Goal: Find specific page/section: Find specific page/section

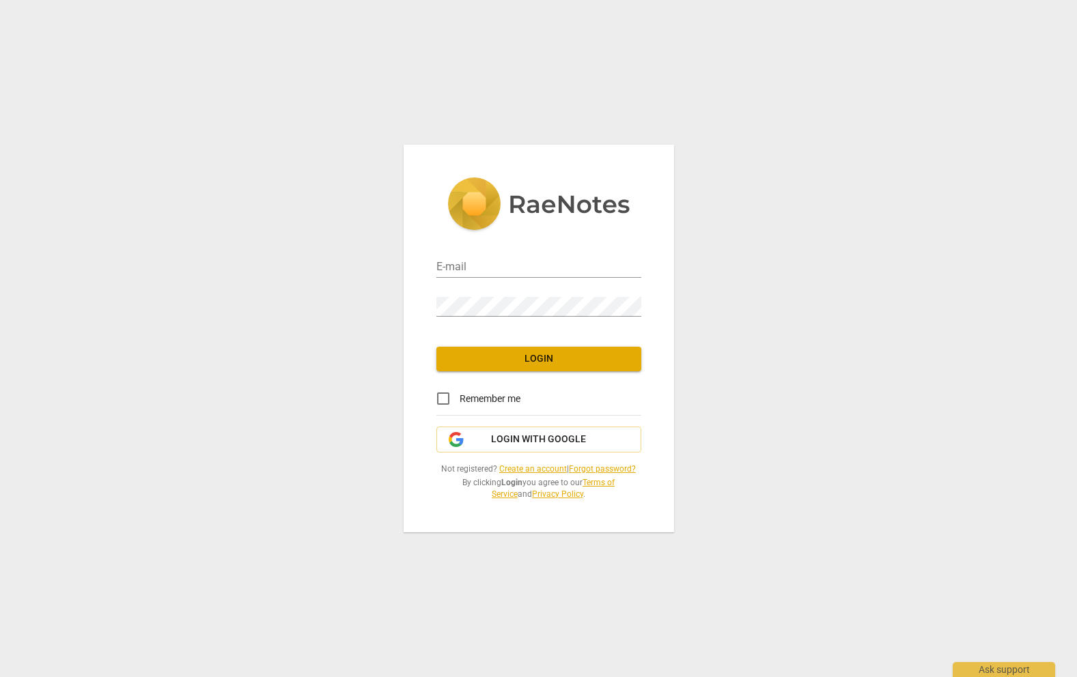
type input "[PERSON_NAME][EMAIL_ADDRESS][DOMAIN_NAME]"
click at [553, 358] on span "Login" at bounding box center [538, 359] width 183 height 14
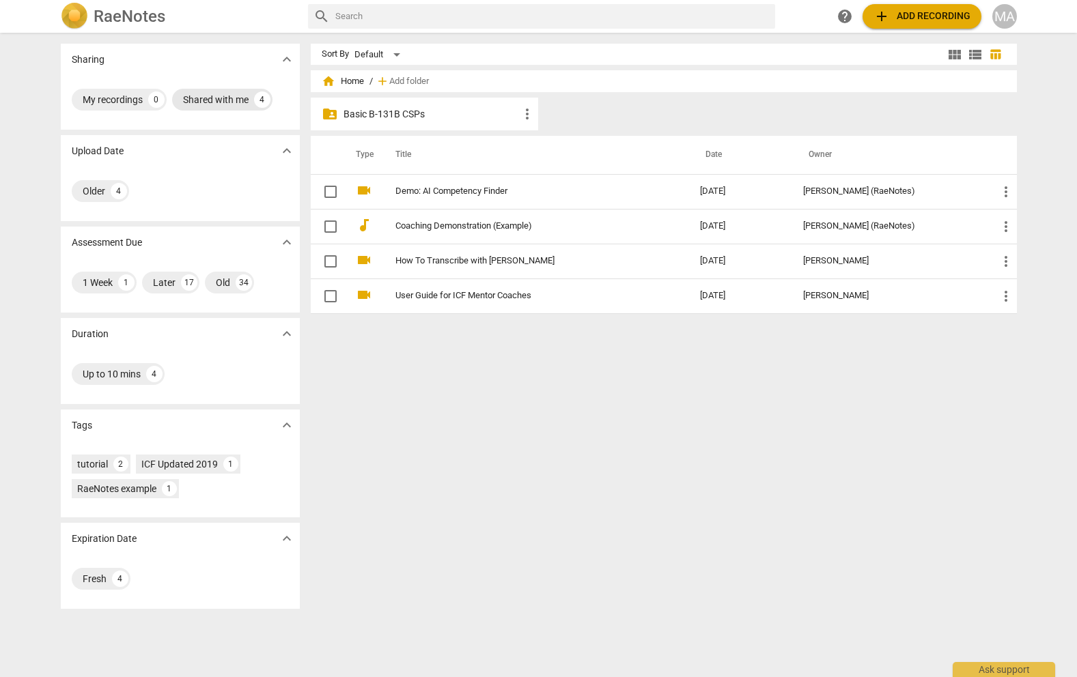
click at [199, 104] on div "Shared with me" at bounding box center [216, 100] width 66 height 14
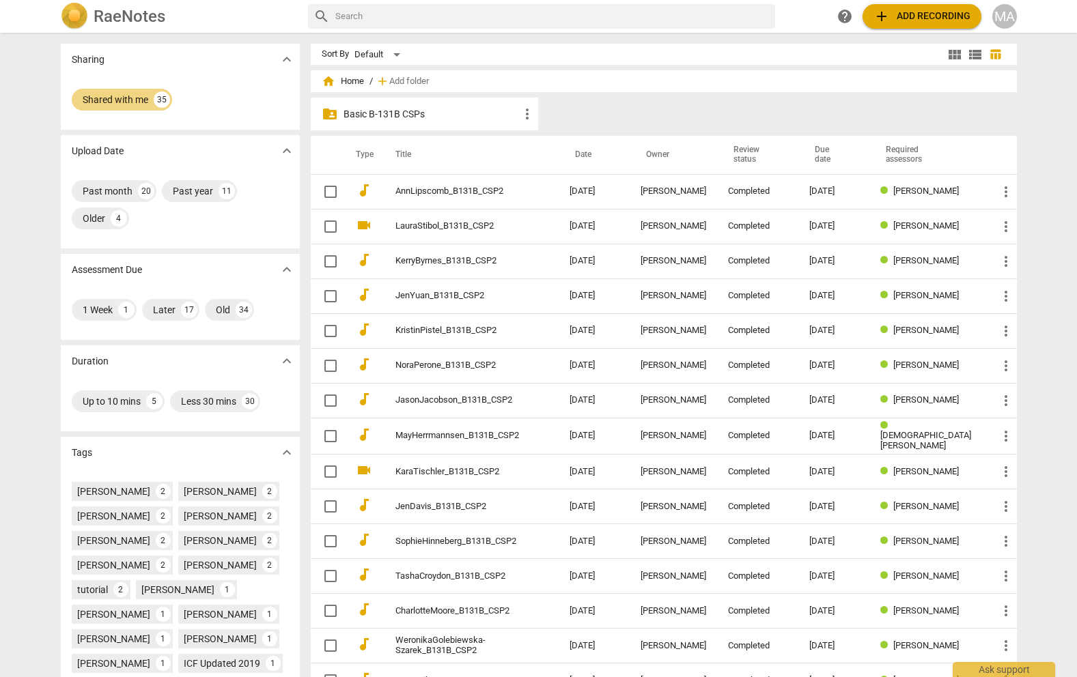
click at [371, 109] on p "Basic B-131B CSPs" at bounding box center [431, 114] width 176 height 14
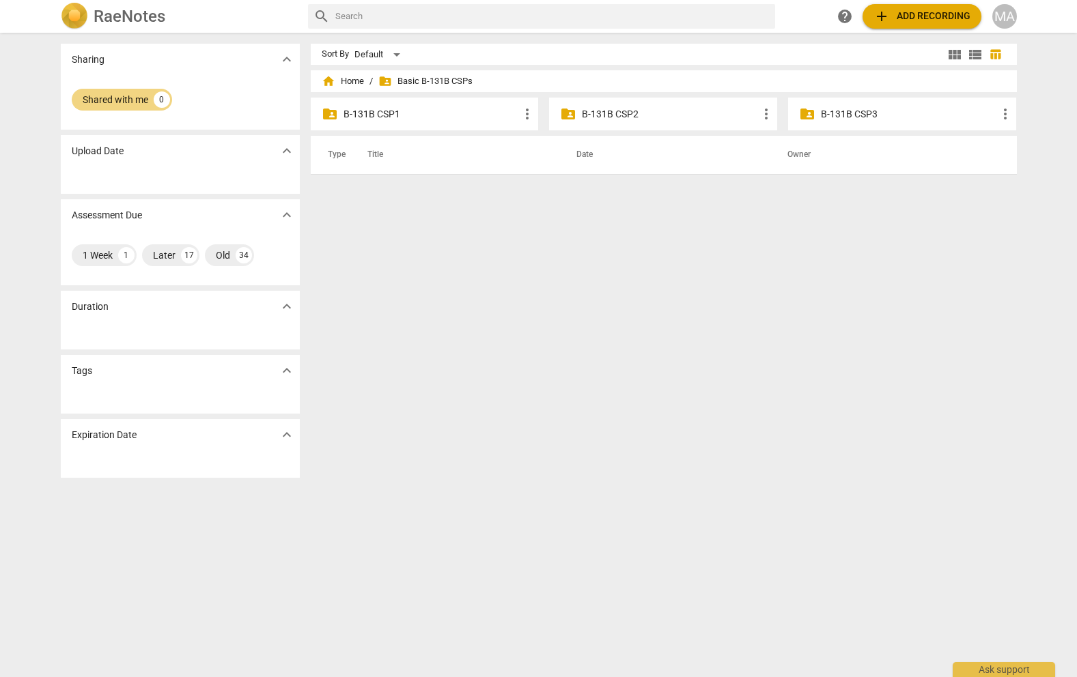
click at [620, 117] on p "B-131B CSP2" at bounding box center [670, 114] width 176 height 14
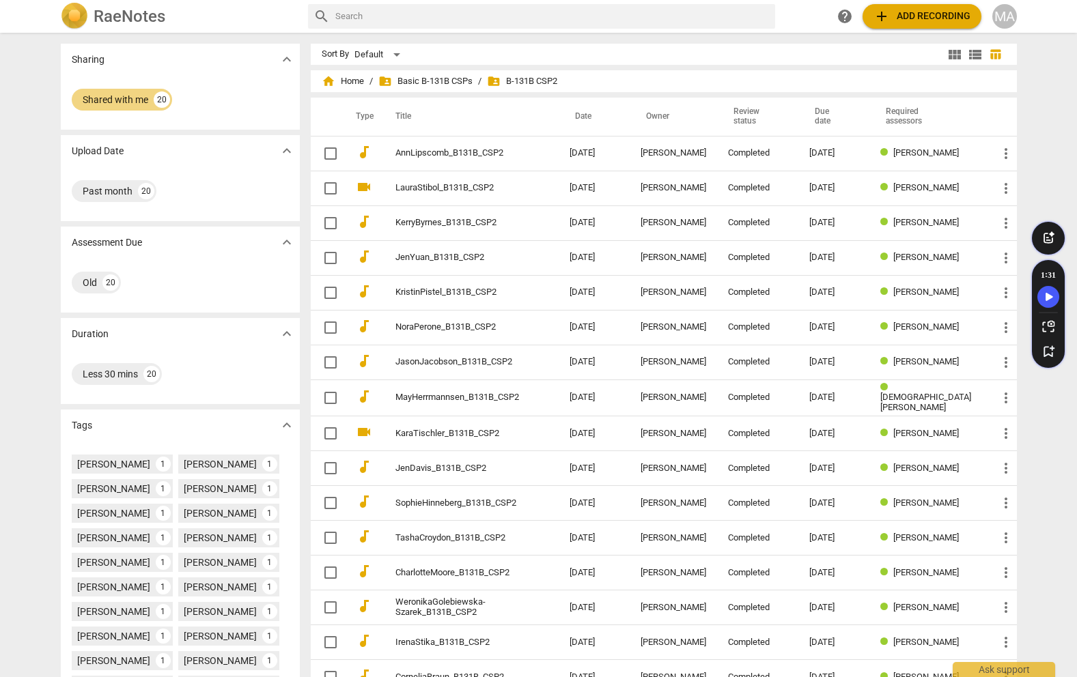
click at [401, 93] on div "home Home / folder_shared Basic B-131B CSPs / folder_shared B-131B CSP2 Type Ti…" at bounding box center [669, 461] width 717 height 771
click at [519, 81] on span "folder_shared B-131B CSP2" at bounding box center [522, 81] width 70 height 14
click at [494, 82] on span "folder_shared" at bounding box center [494, 81] width 14 height 14
click at [442, 84] on span "folder_shared Basic B-131B CSPs" at bounding box center [425, 81] width 94 height 14
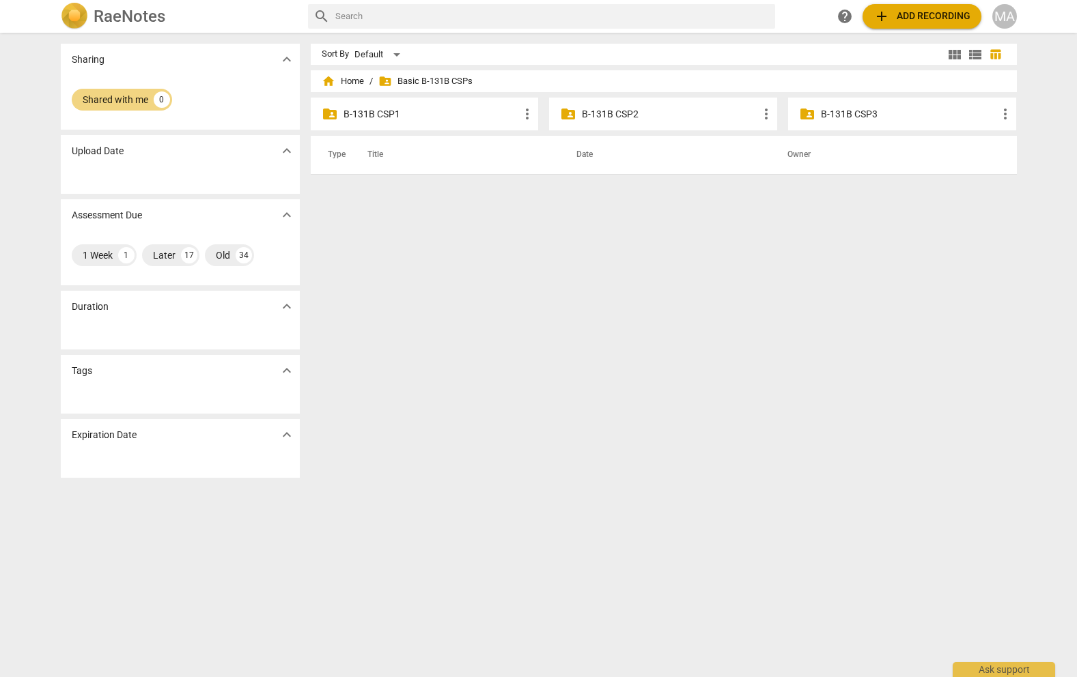
click at [444, 85] on span "folder_shared Basic B-131B CSPs" at bounding box center [425, 81] width 94 height 14
click at [617, 113] on p "B-131B CSP2" at bounding box center [670, 114] width 176 height 14
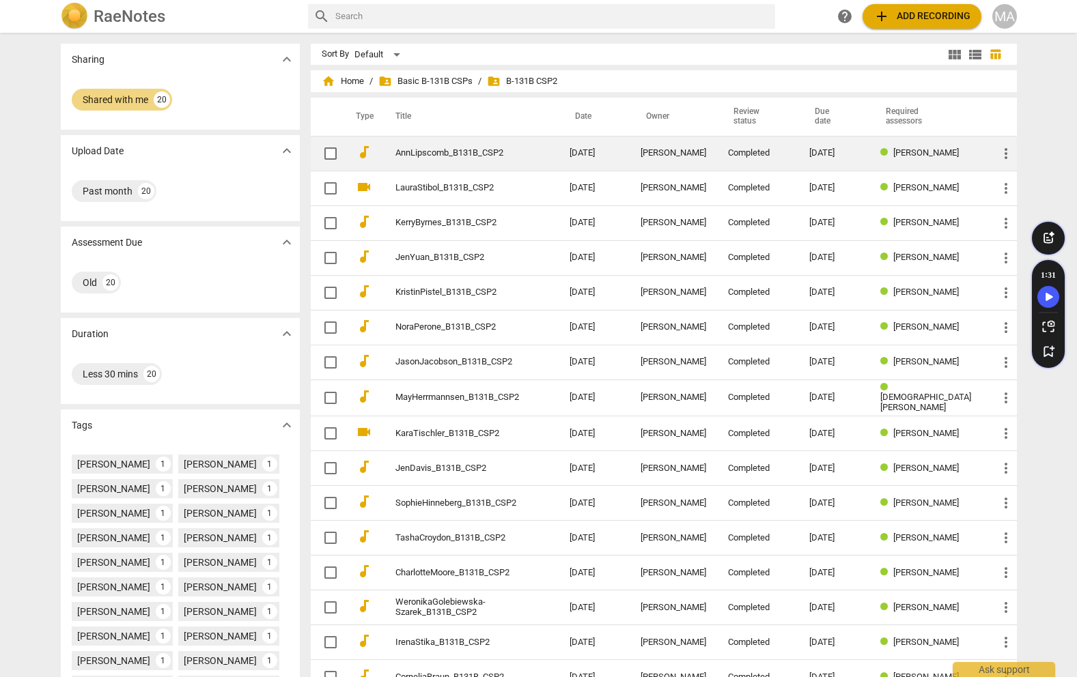
drag, startPoint x: 229, startPoint y: 11, endPoint x: 797, endPoint y: 161, distance: 588.2
